Goal: Information Seeking & Learning: Learn about a topic

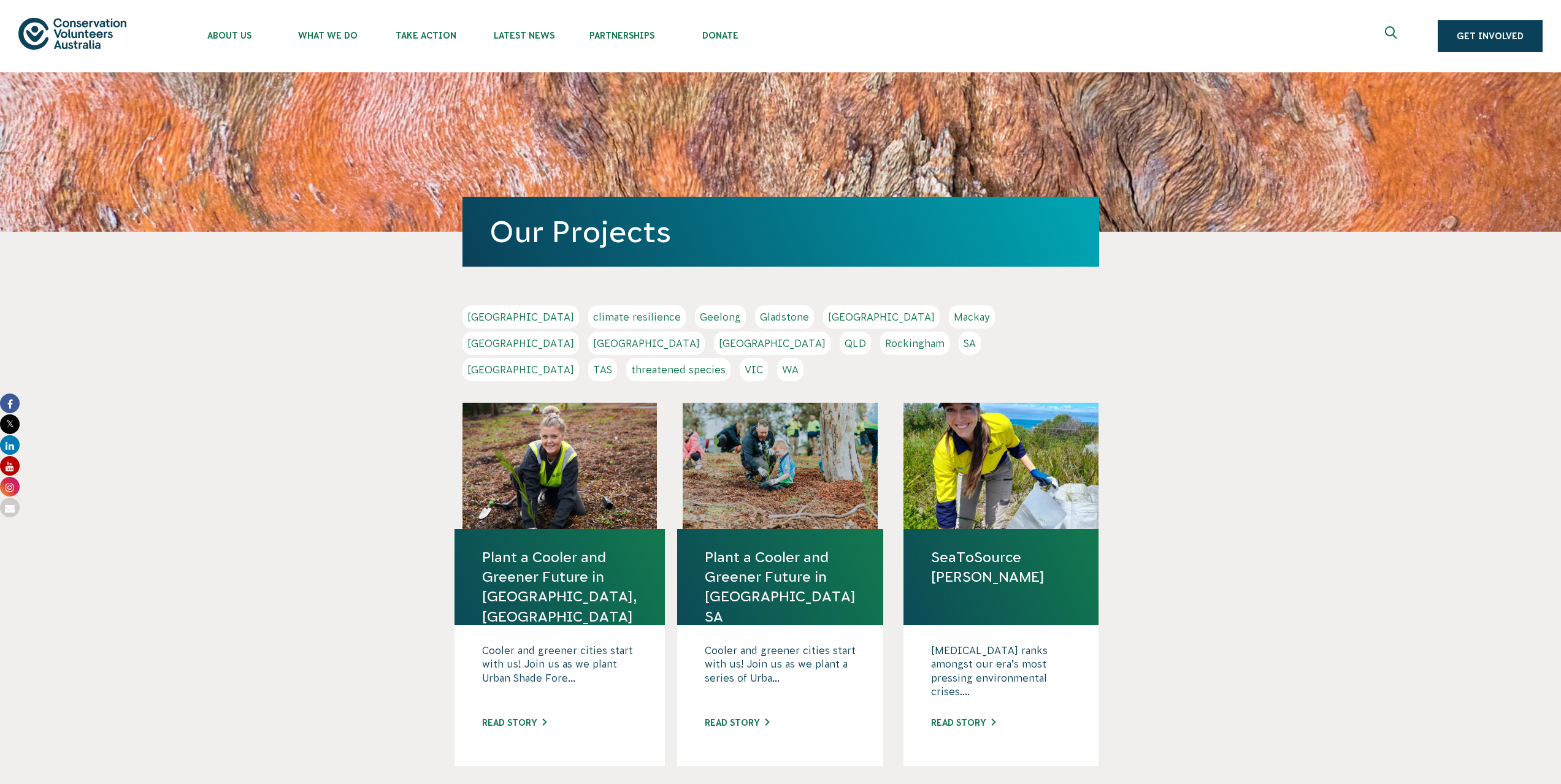
click at [871, 331] on link "QLD" at bounding box center [856, 343] width 32 height 23
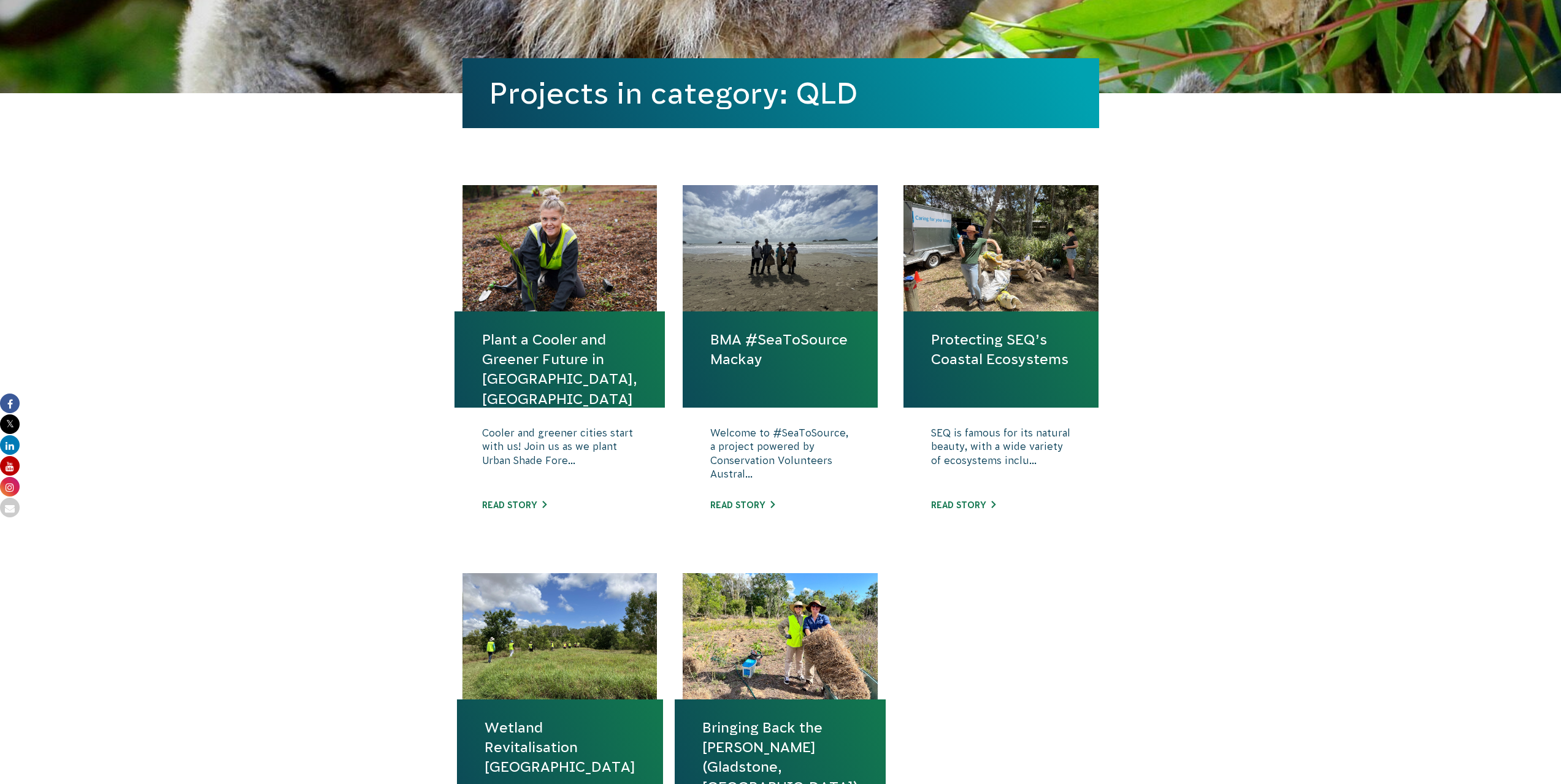
scroll to position [306, 0]
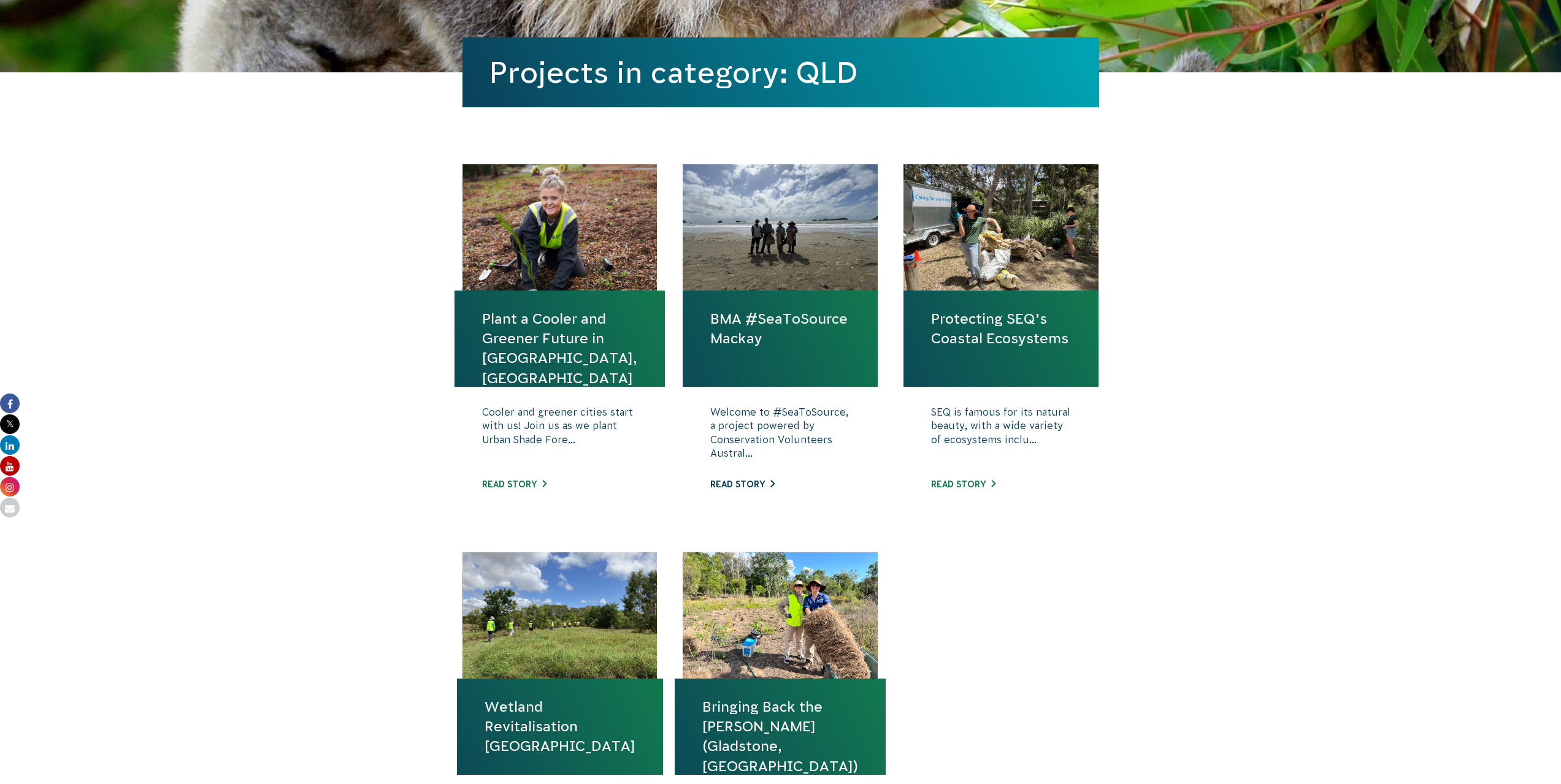
click at [746, 486] on link "Read story" at bounding box center [742, 485] width 64 height 10
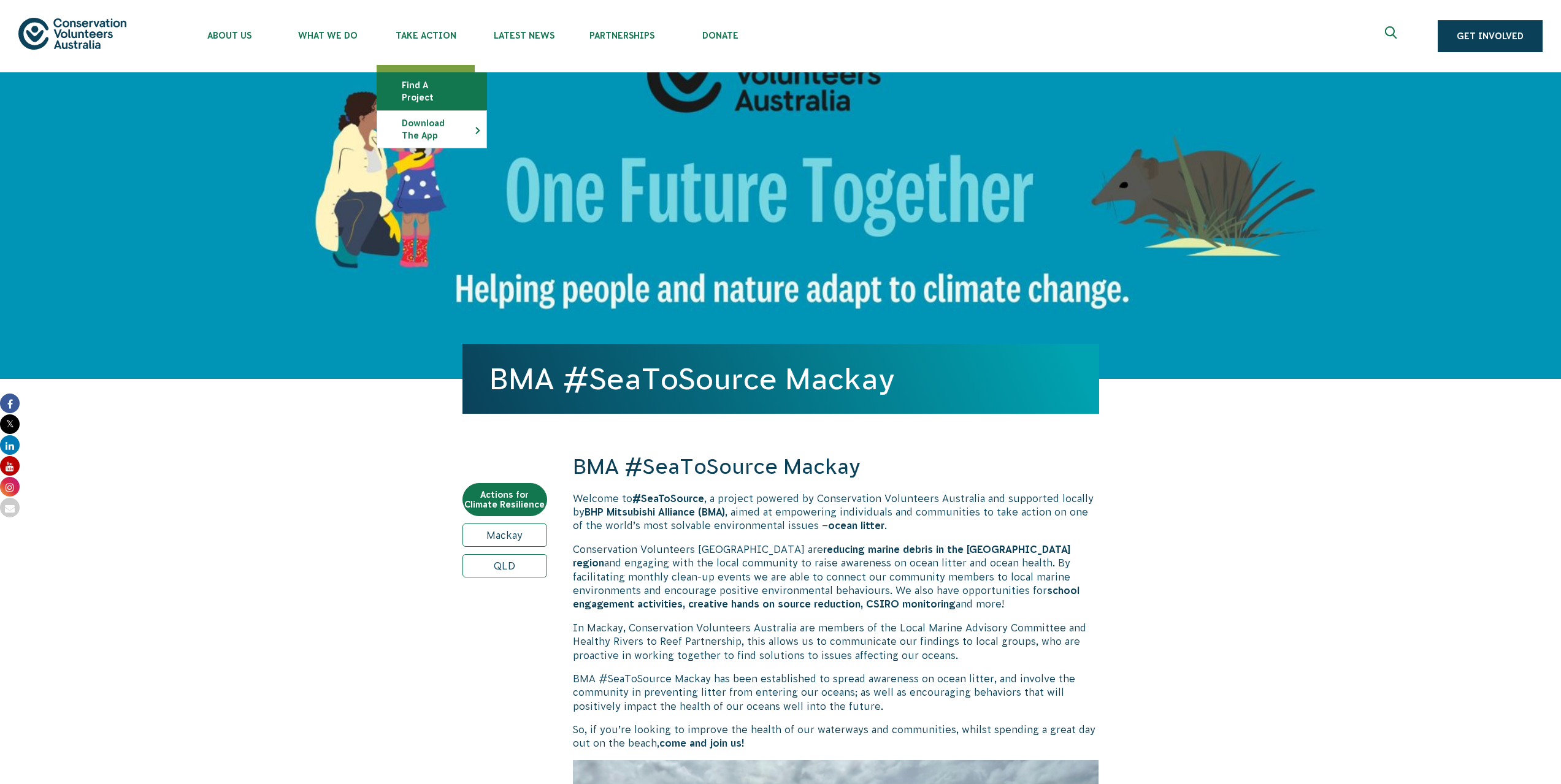
click at [446, 79] on link "Find a project" at bounding box center [431, 91] width 109 height 37
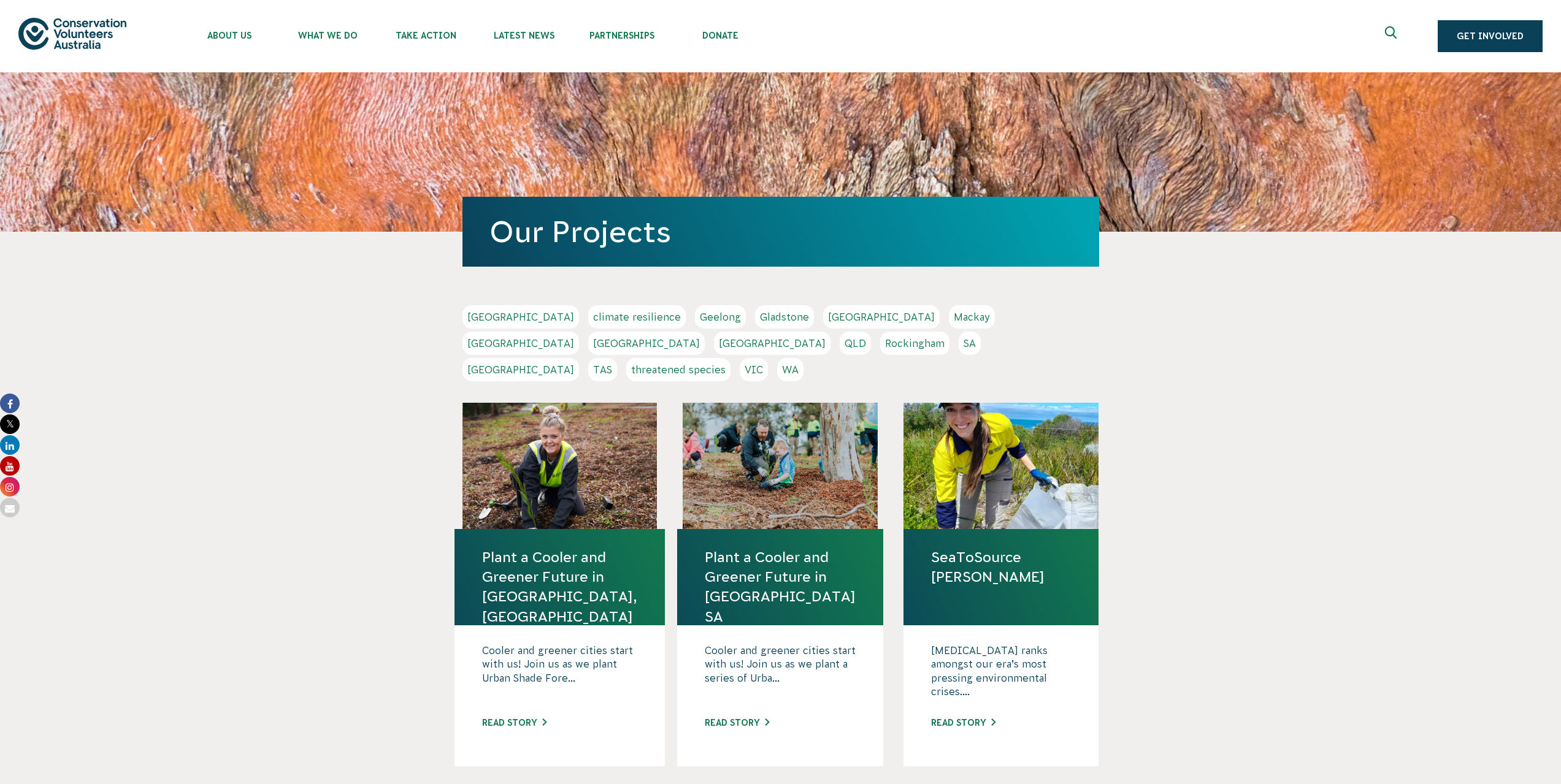
click at [871, 331] on link "QLD" at bounding box center [856, 343] width 32 height 23
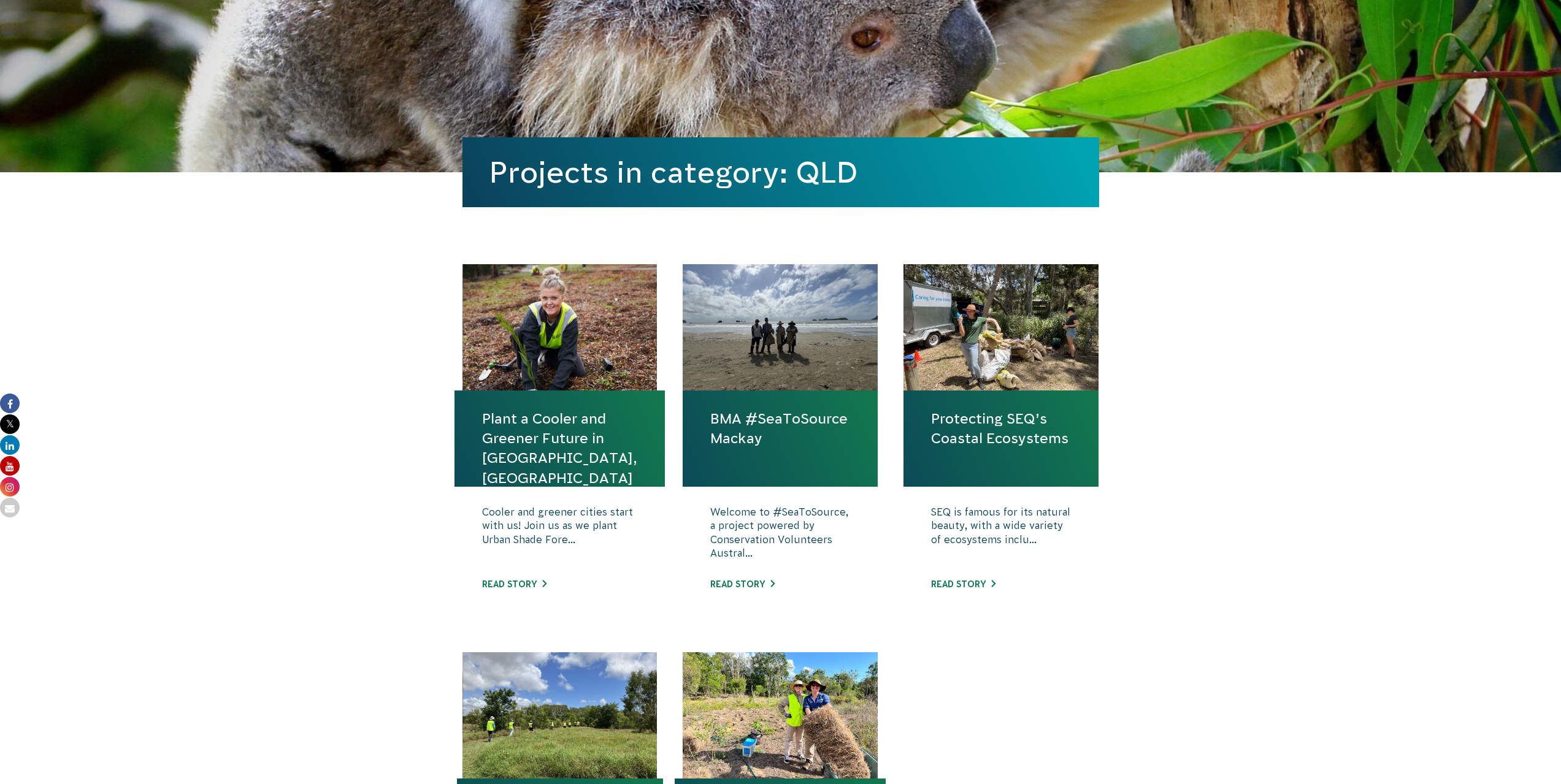
scroll to position [184, 0]
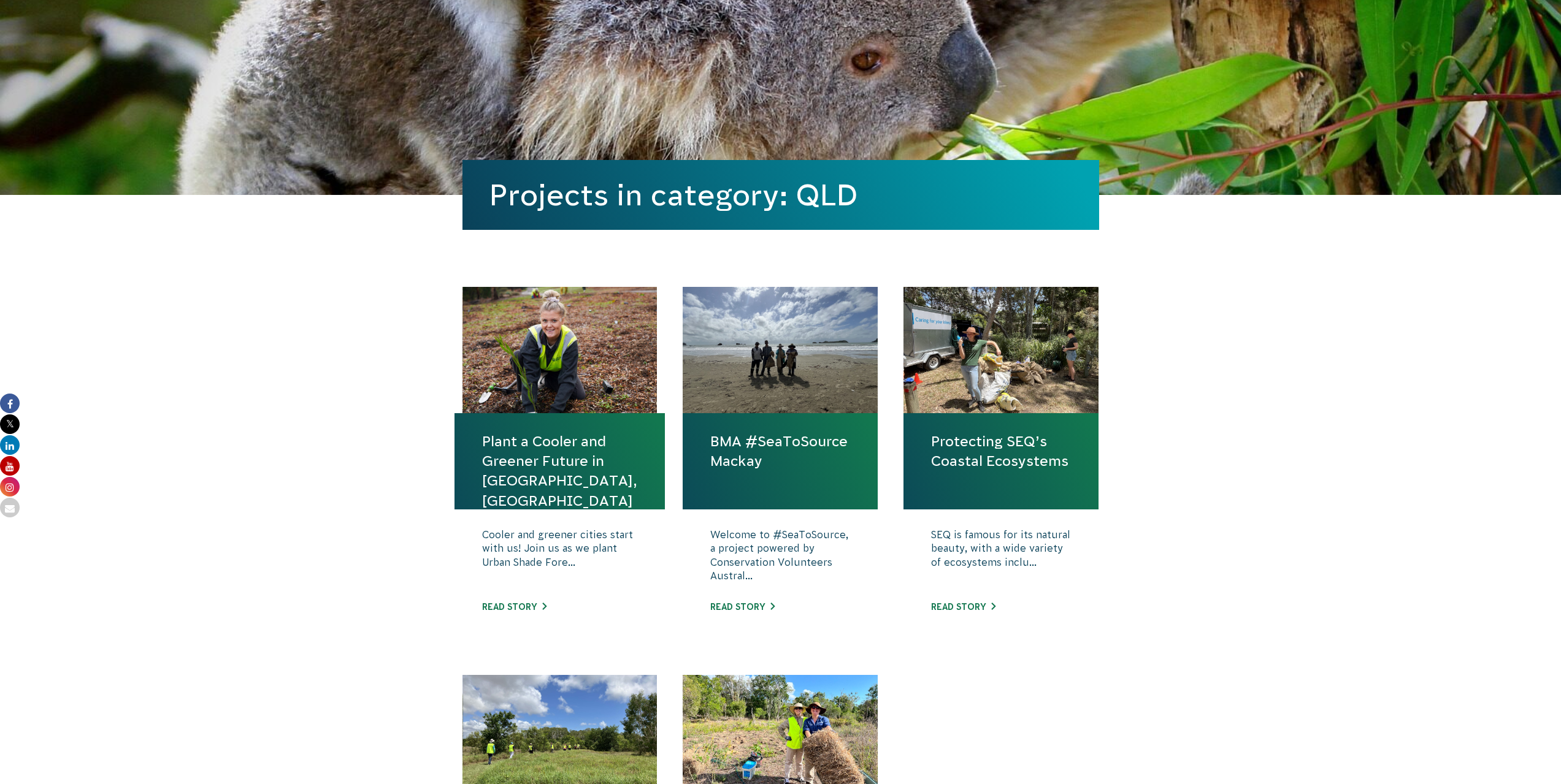
click at [778, 371] on div at bounding box center [780, 350] width 195 height 126
click at [1026, 401] on div at bounding box center [1001, 350] width 195 height 126
click at [1019, 565] on p "SEQ is famous for its natural beauty, with a wide variety of ecosystems inclu..." at bounding box center [1001, 558] width 140 height 61
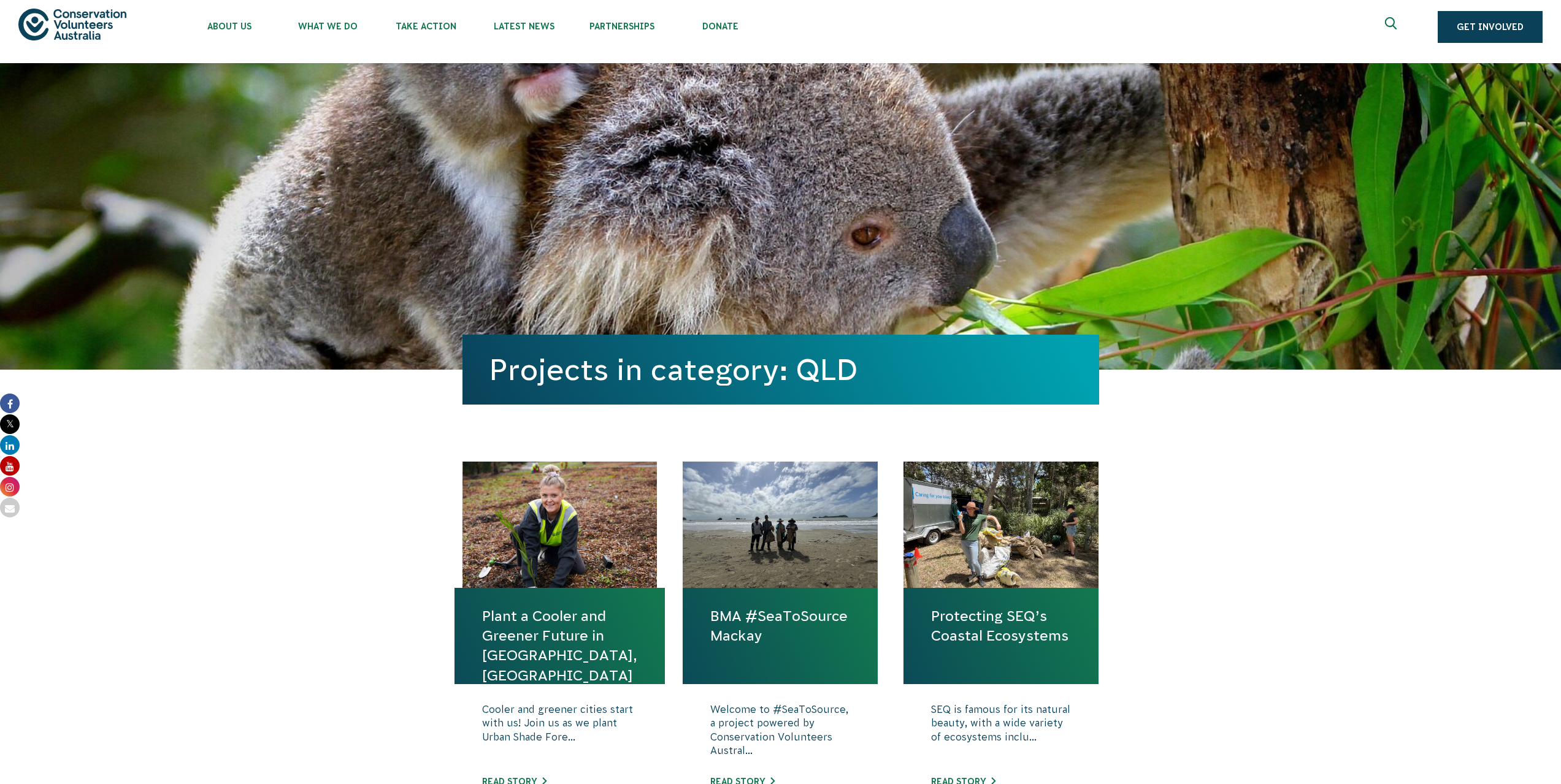
scroll to position [0, 0]
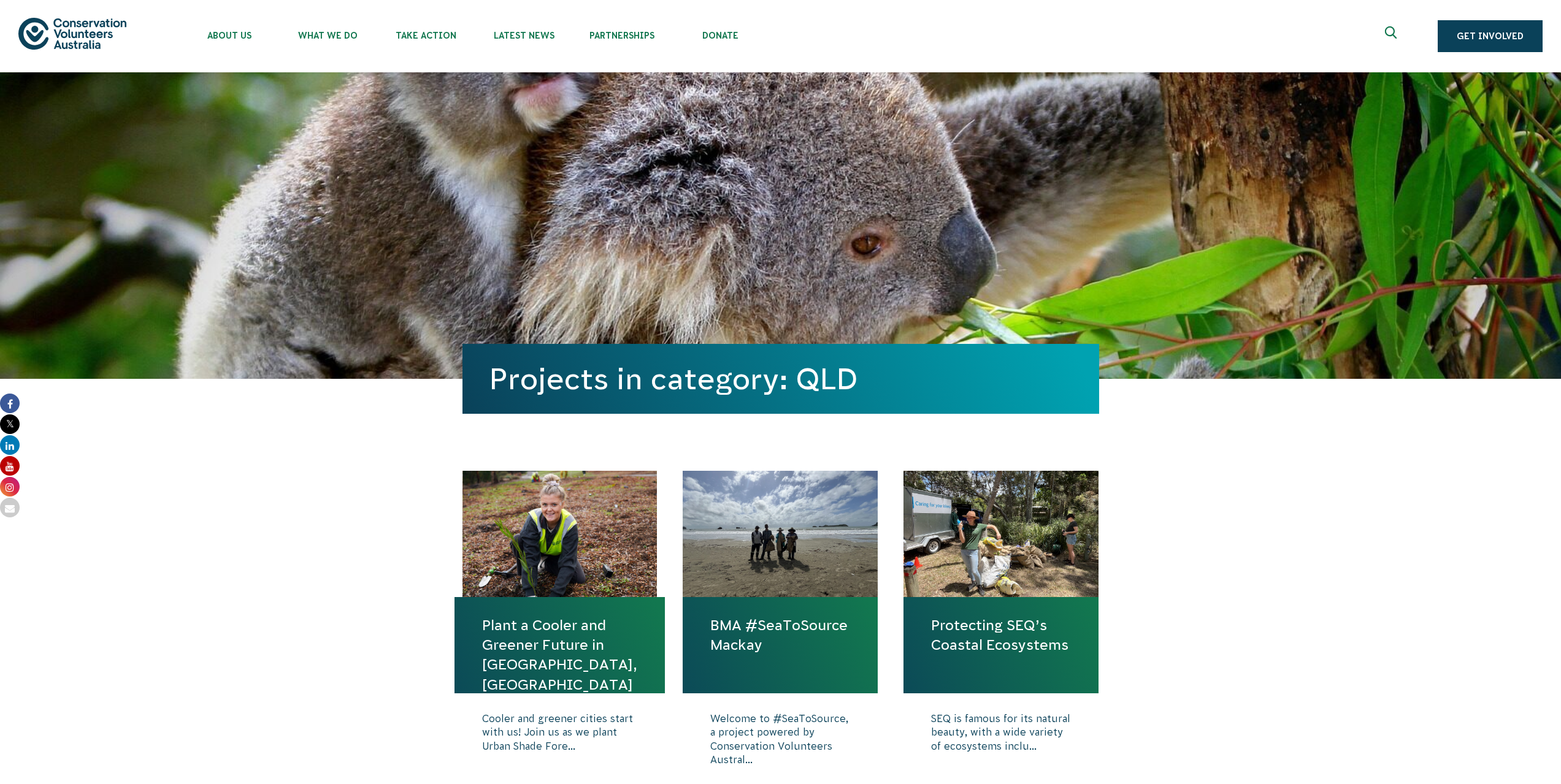
click at [1004, 554] on div at bounding box center [1001, 534] width 195 height 126
click at [987, 737] on p "SEQ is famous for its natural beauty, with a wide variety of ecosystems inclu..." at bounding box center [1001, 742] width 140 height 61
drag, startPoint x: 987, startPoint y: 716, endPoint x: 984, endPoint y: 710, distance: 6.7
click at [987, 714] on p "SEQ is famous for its natural beauty, with a wide variety of ecosystems inclu..." at bounding box center [1001, 742] width 140 height 61
drag, startPoint x: 812, startPoint y: 671, endPoint x: 748, endPoint y: 625, distance: 78.8
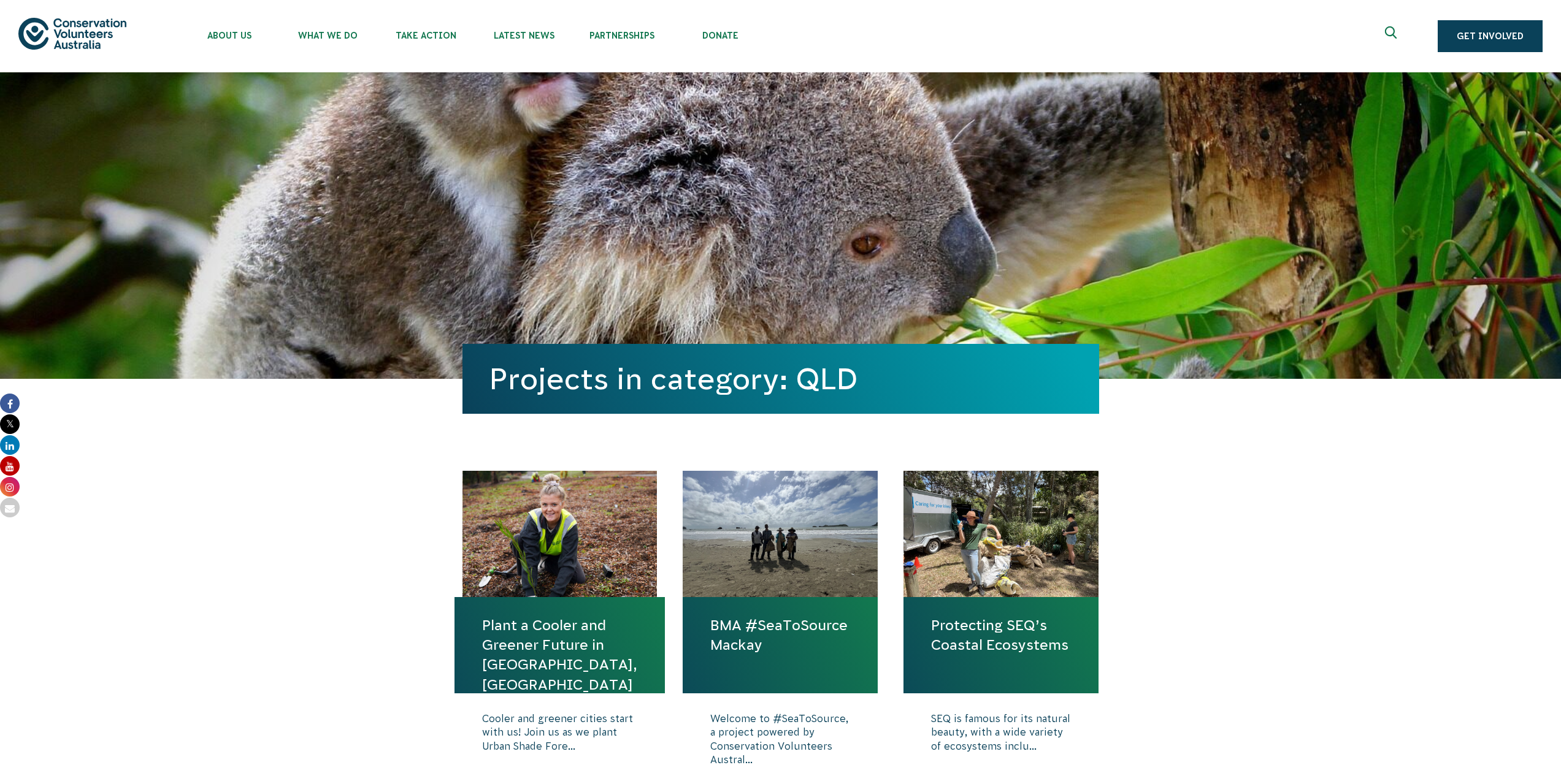
click at [808, 668] on h4 "BMA #SeaToSource Mackay" at bounding box center [780, 645] width 195 height 96
drag, startPoint x: 740, startPoint y: 575, endPoint x: 710, endPoint y: 570, distance: 30.4
click at [740, 574] on div at bounding box center [780, 534] width 195 height 126
click at [562, 577] on div at bounding box center [559, 534] width 195 height 126
drag, startPoint x: 543, startPoint y: 706, endPoint x: 550, endPoint y: 730, distance: 25.0
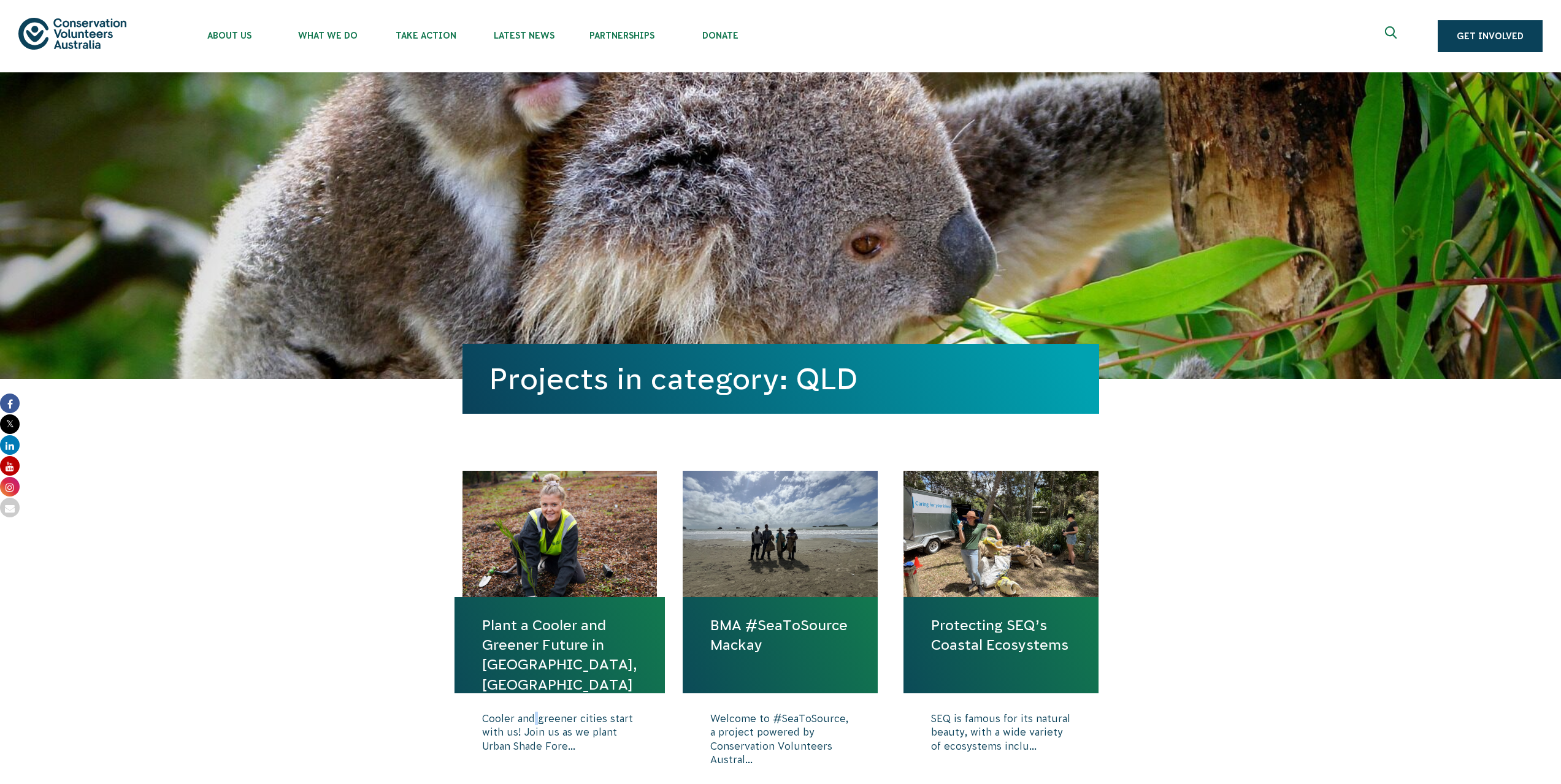
click at [544, 710] on div "Cooler and greener cities start with us! Join us as we plant Urban Shade Fore..…" at bounding box center [560, 764] width 211 height 141
drag, startPoint x: 577, startPoint y: 738, endPoint x: 747, endPoint y: 733, distance: 170.1
click at [596, 740] on p "Cooler and greener cities start with us! Join us as we plant Urban Shade Fore..." at bounding box center [560, 742] width 155 height 61
click at [762, 732] on p "Welcome to #SeaToSource, a project powered by Conservation Volunteers Austral..." at bounding box center [780, 742] width 140 height 61
drag, startPoint x: 785, startPoint y: 693, endPoint x: 854, endPoint y: 619, distance: 101.2
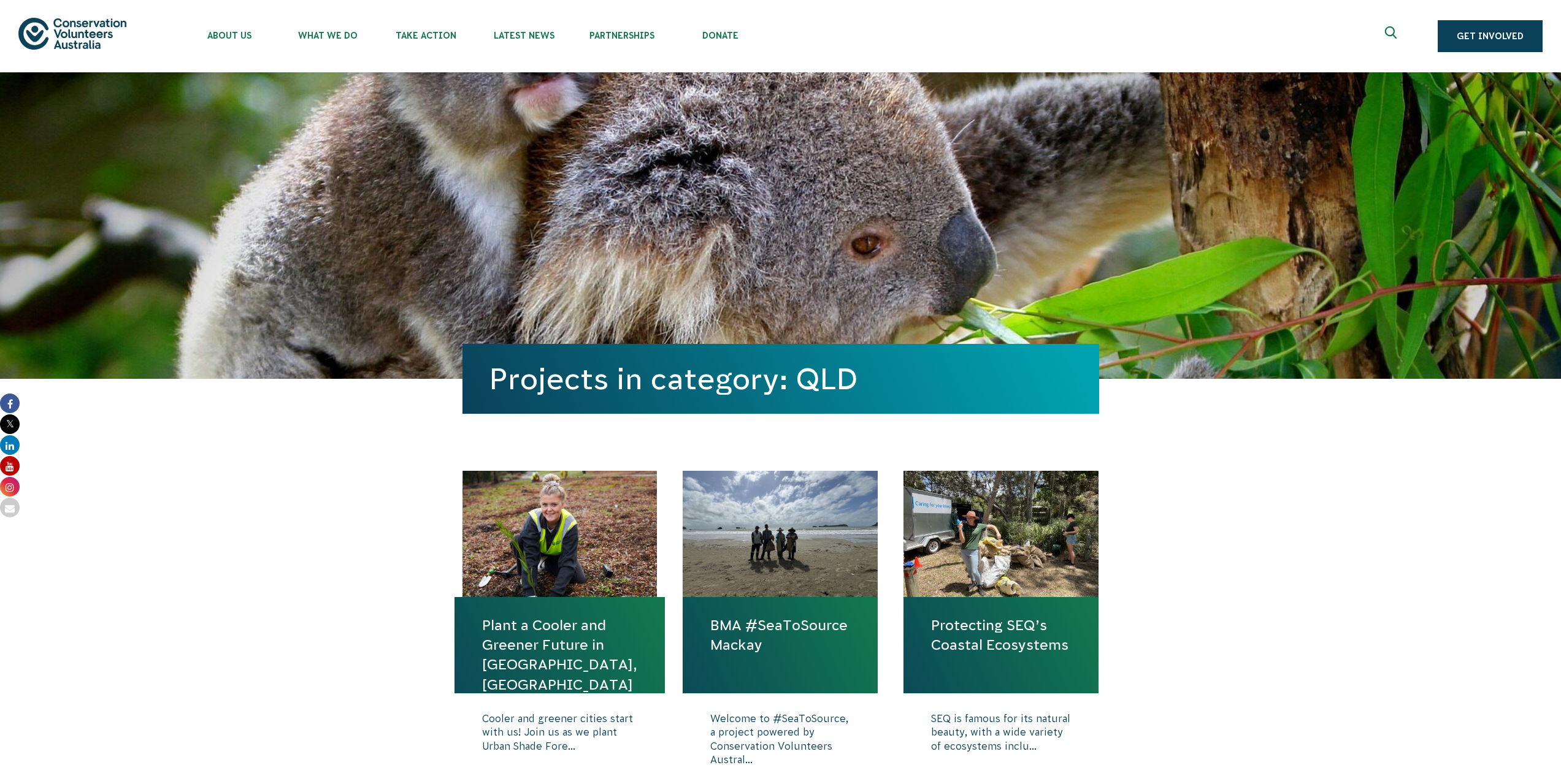
click at [789, 685] on h4 "BMA #SeaToSource Mackay" at bounding box center [780, 645] width 195 height 96
click at [717, 32] on span "Donate" at bounding box center [720, 36] width 98 height 10
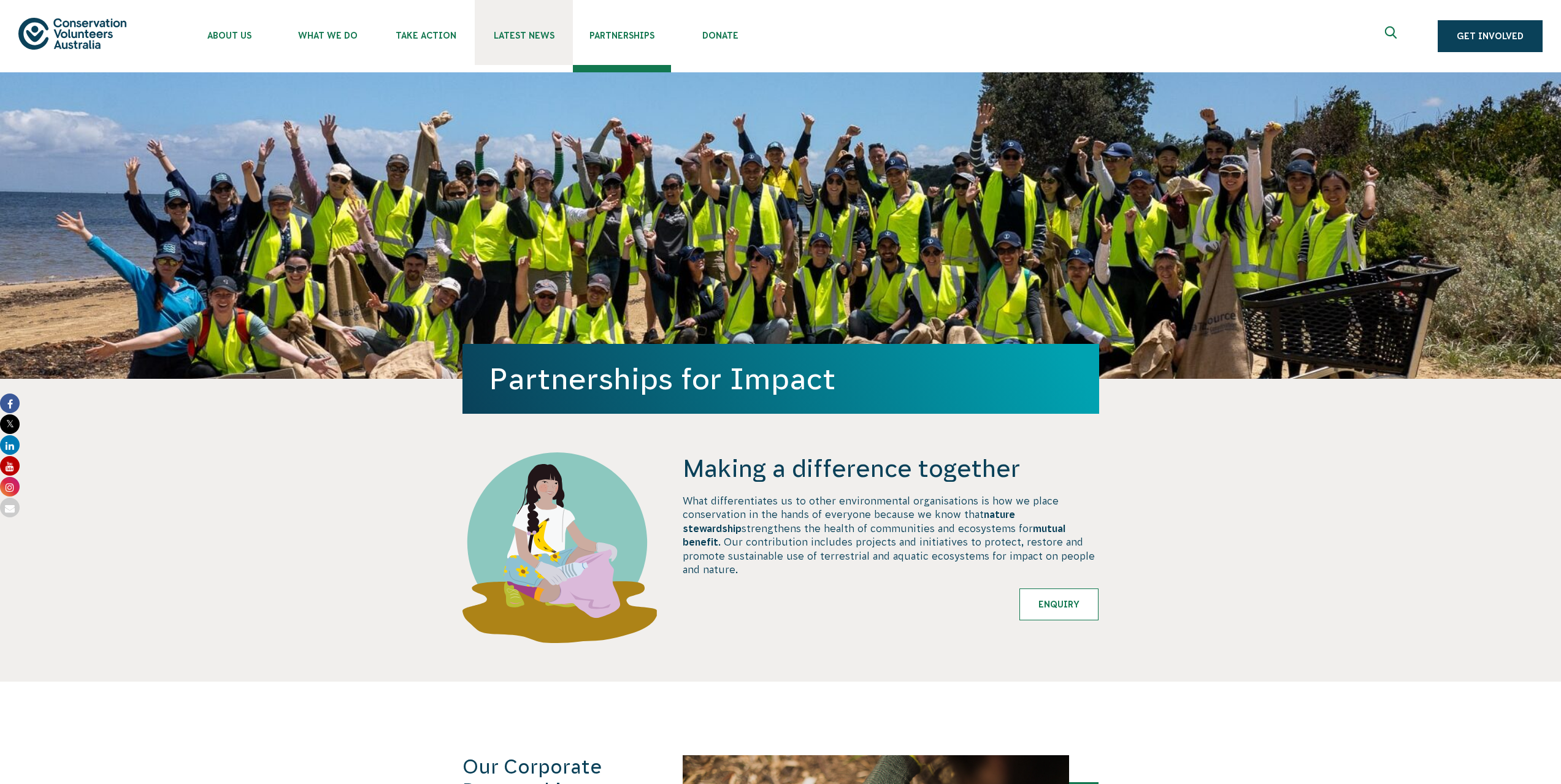
click at [527, 38] on span "Latest News" at bounding box center [524, 36] width 98 height 10
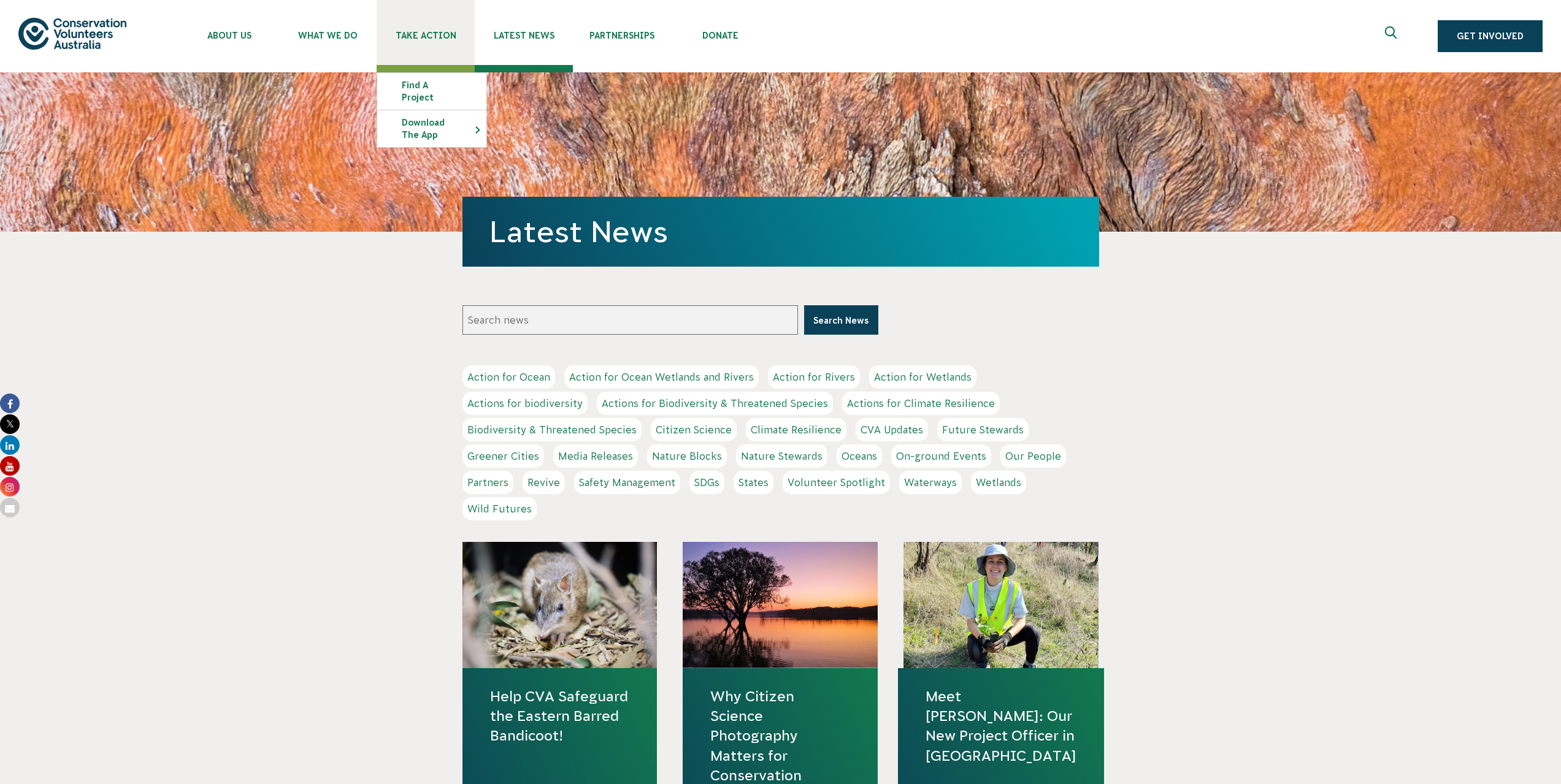
click at [424, 37] on span "Take Action" at bounding box center [426, 36] width 98 height 10
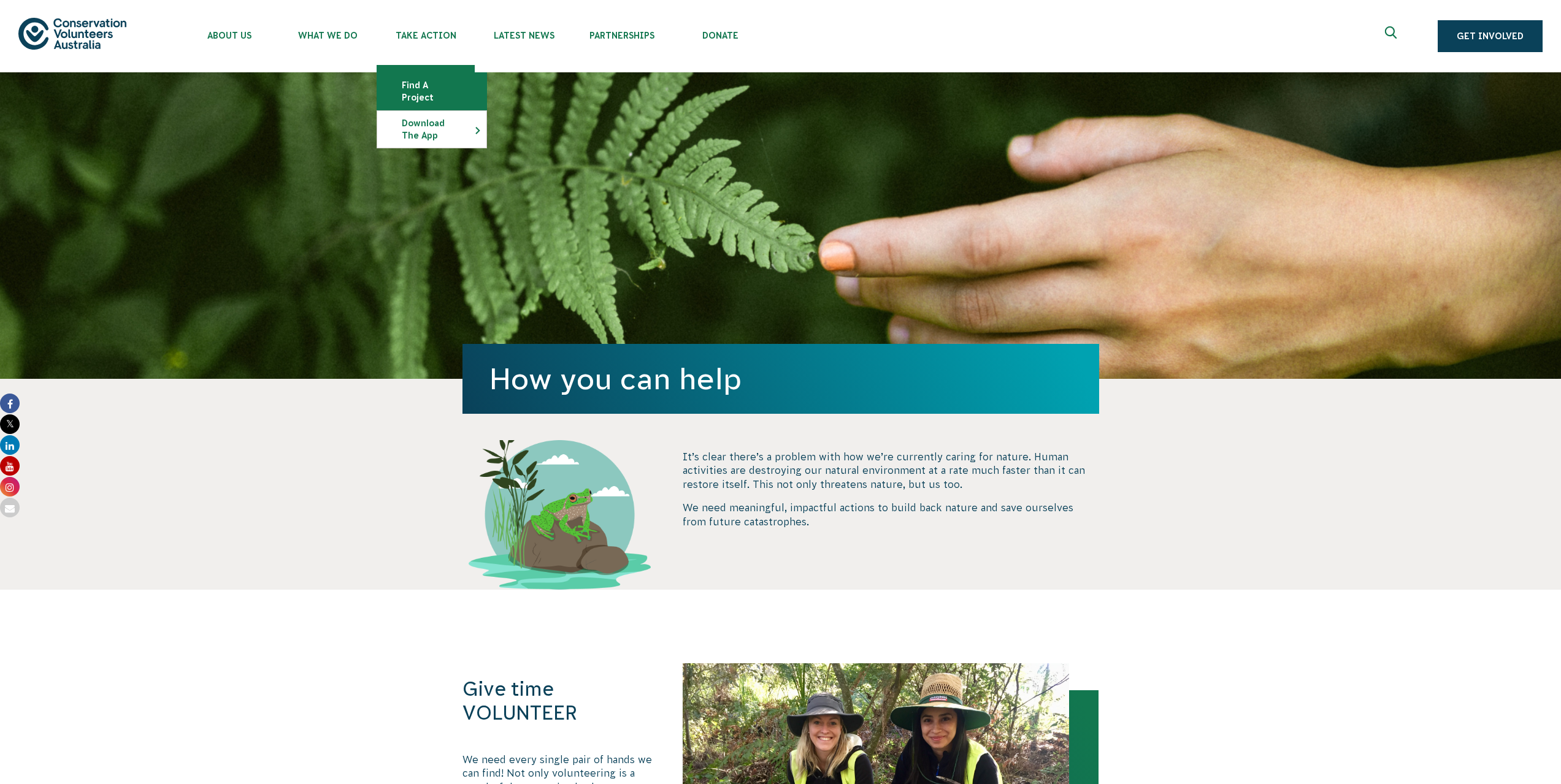
click at [438, 81] on link "Find a project" at bounding box center [431, 91] width 109 height 37
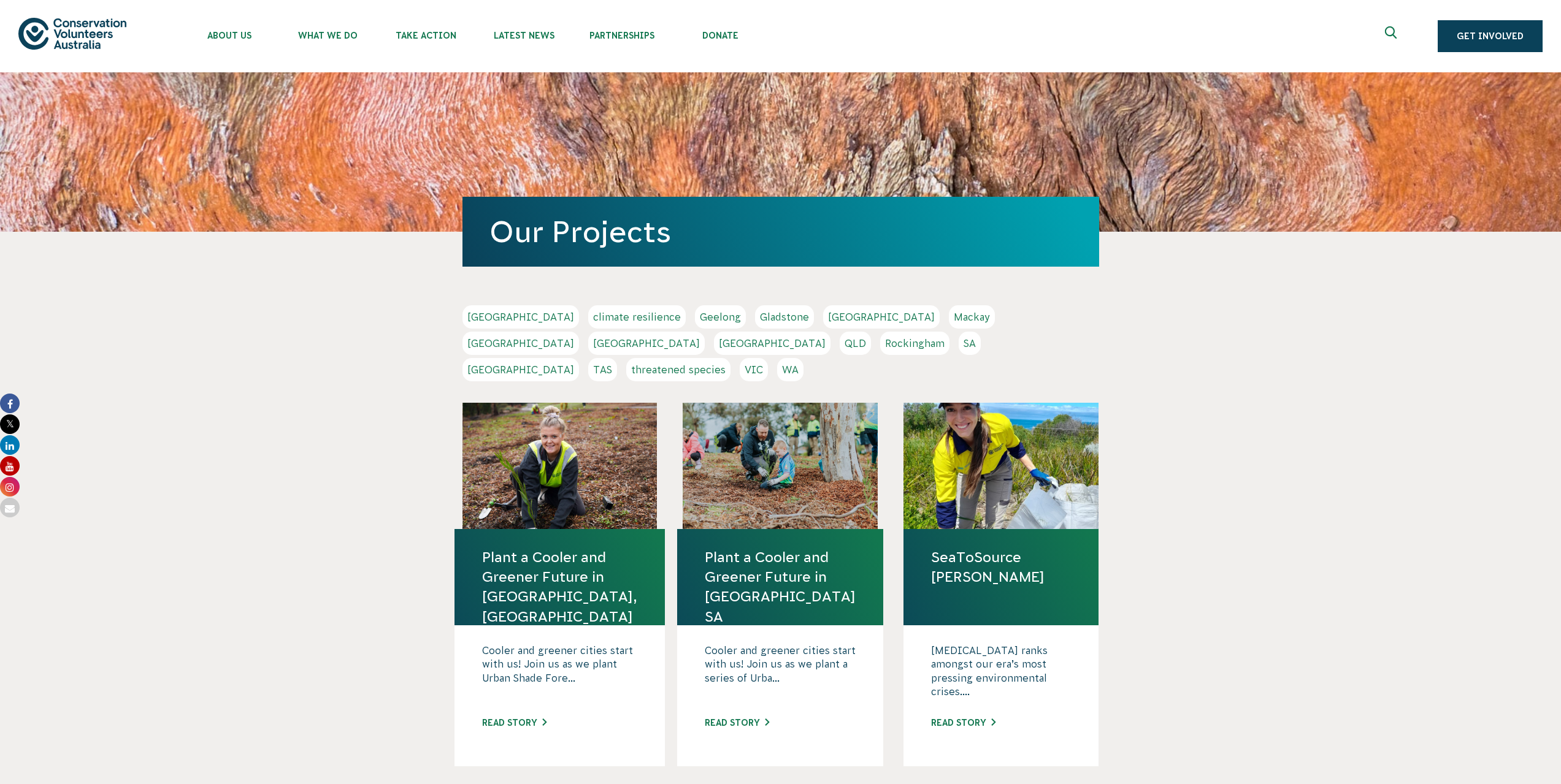
click at [871, 331] on link "QLD" at bounding box center [856, 343] width 32 height 23
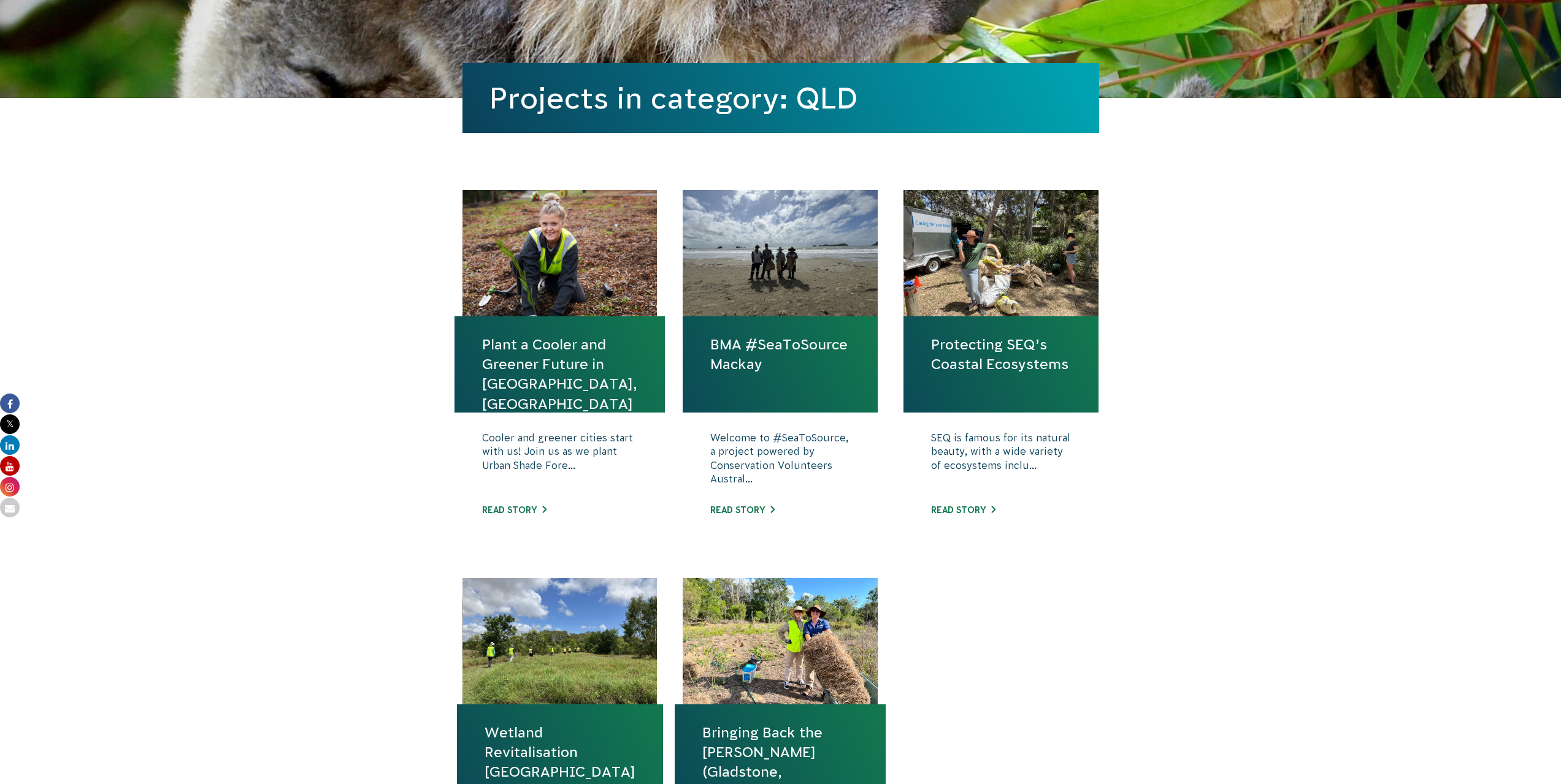
scroll to position [368, 0]
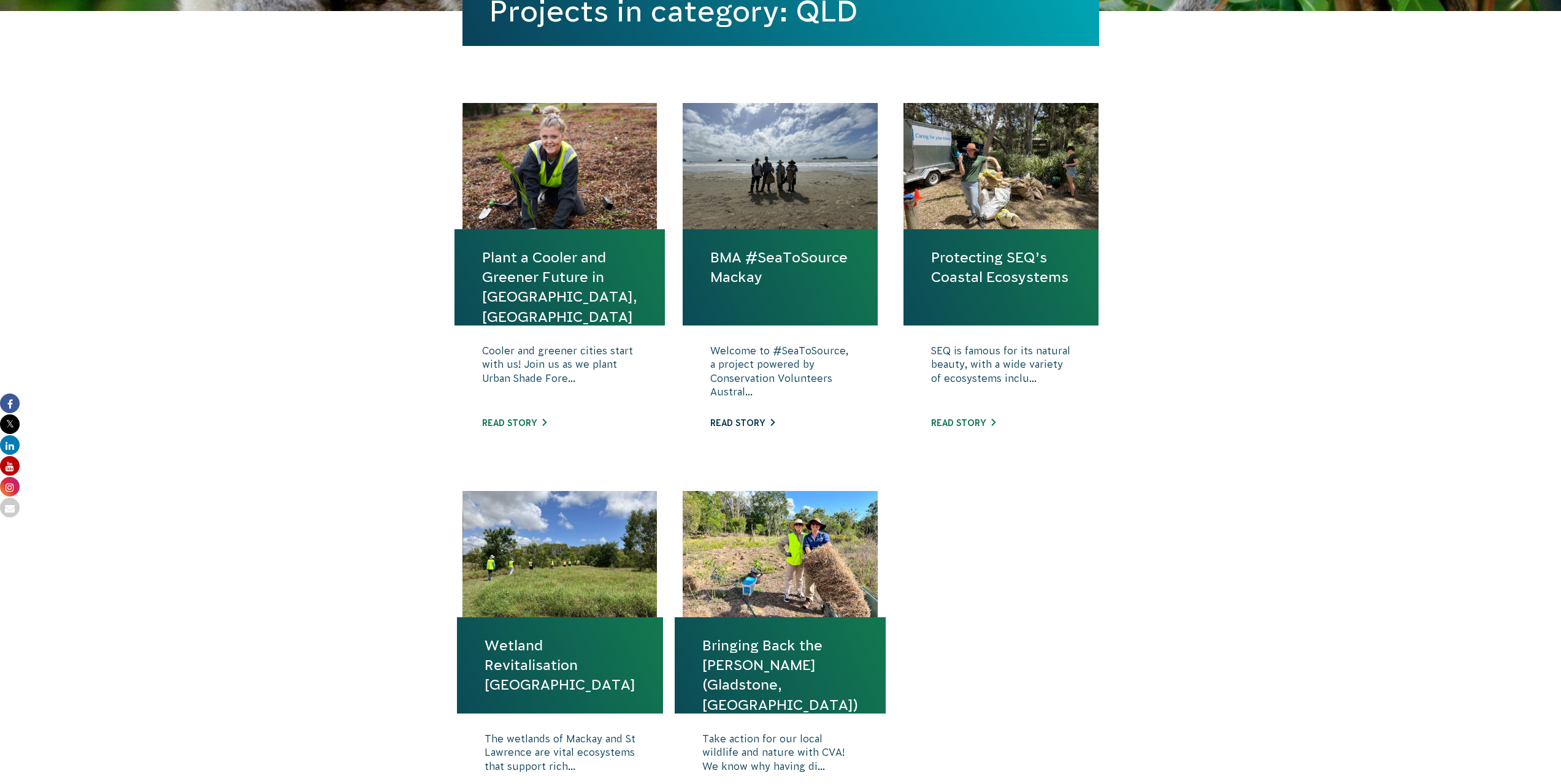
click at [754, 420] on link "Read story" at bounding box center [742, 423] width 64 height 10
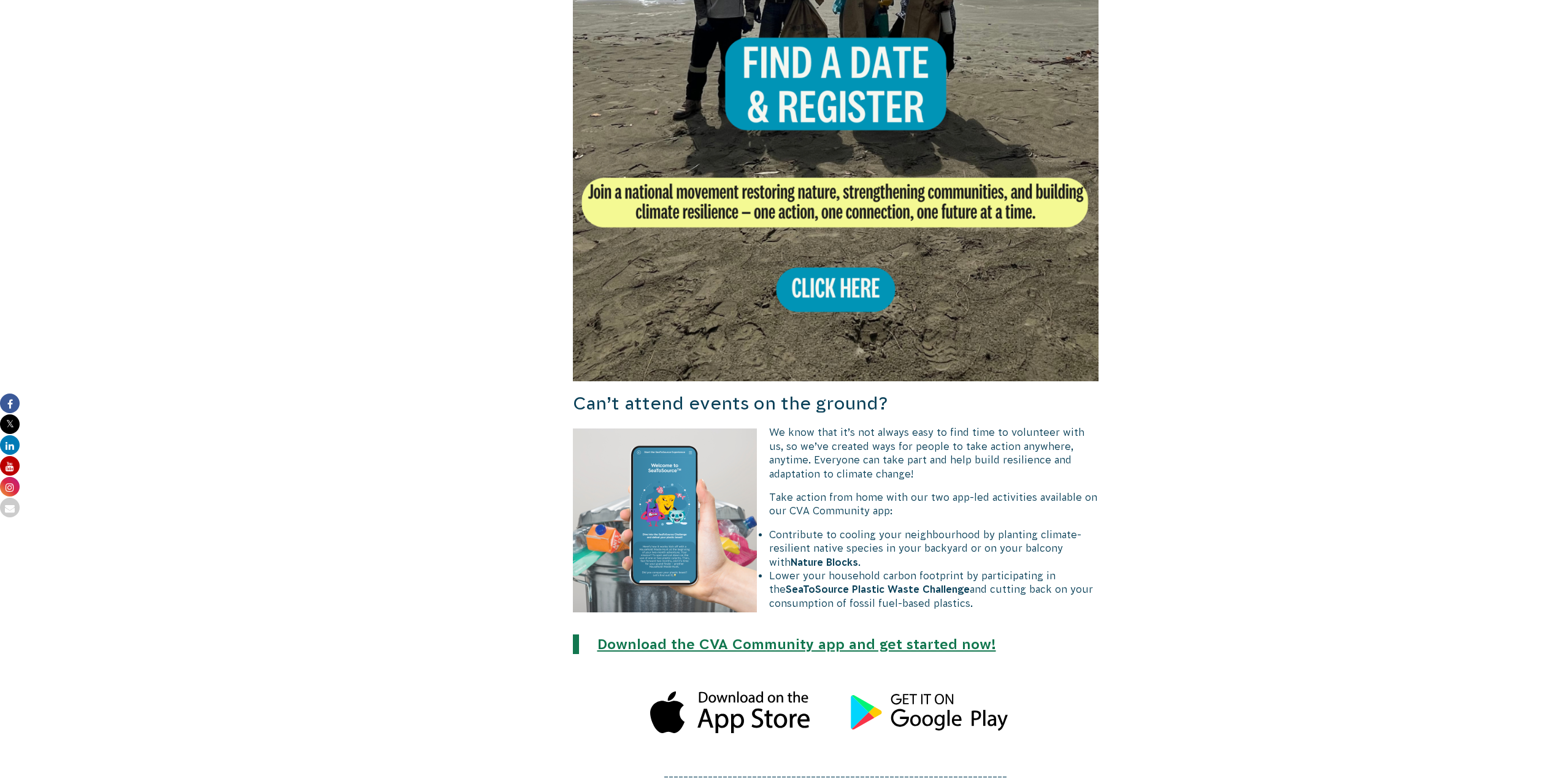
scroll to position [919, 0]
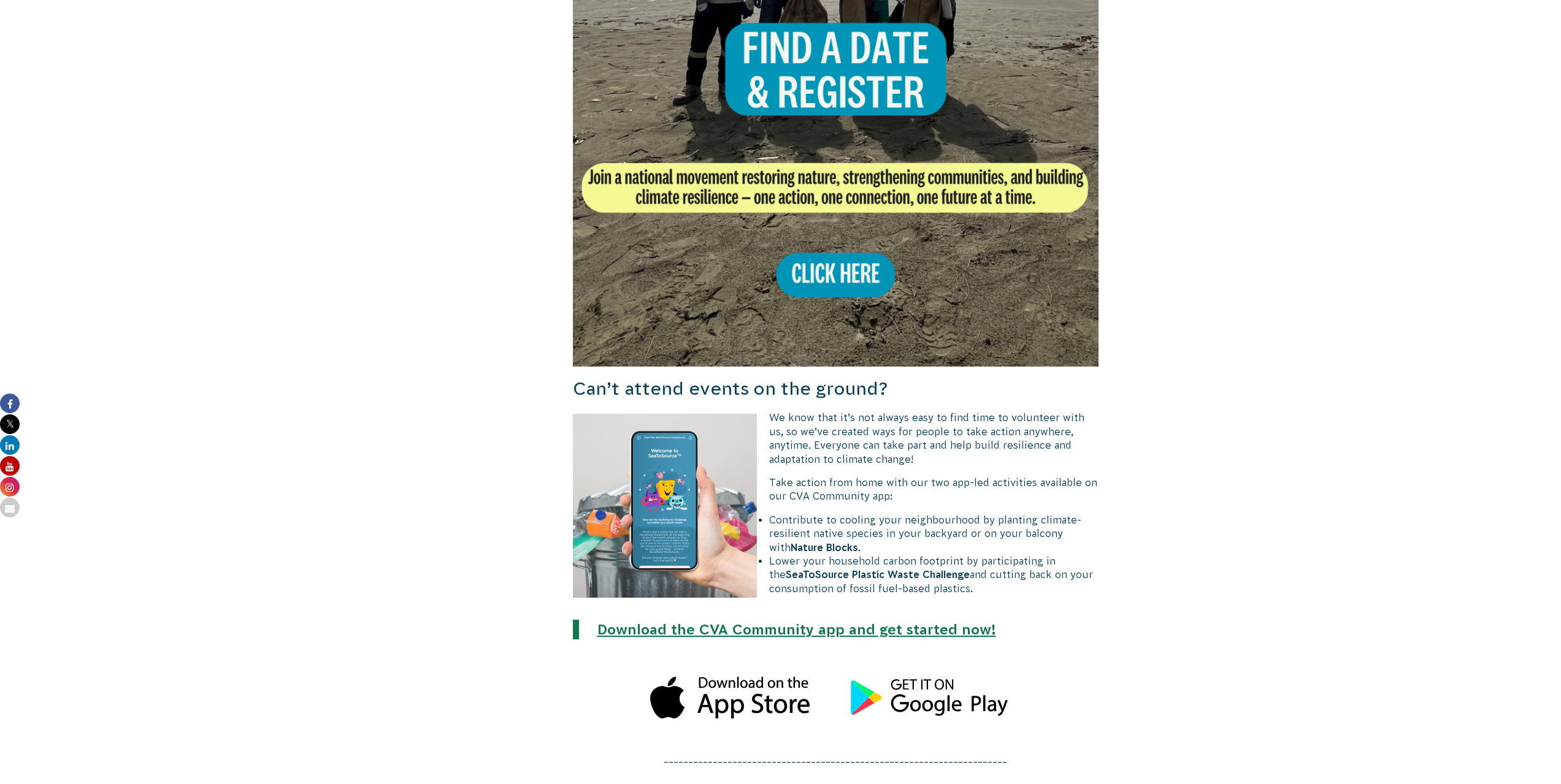
click at [842, 271] on img at bounding box center [835, 103] width 526 height 526
